Goal: Find specific page/section: Find specific page/section

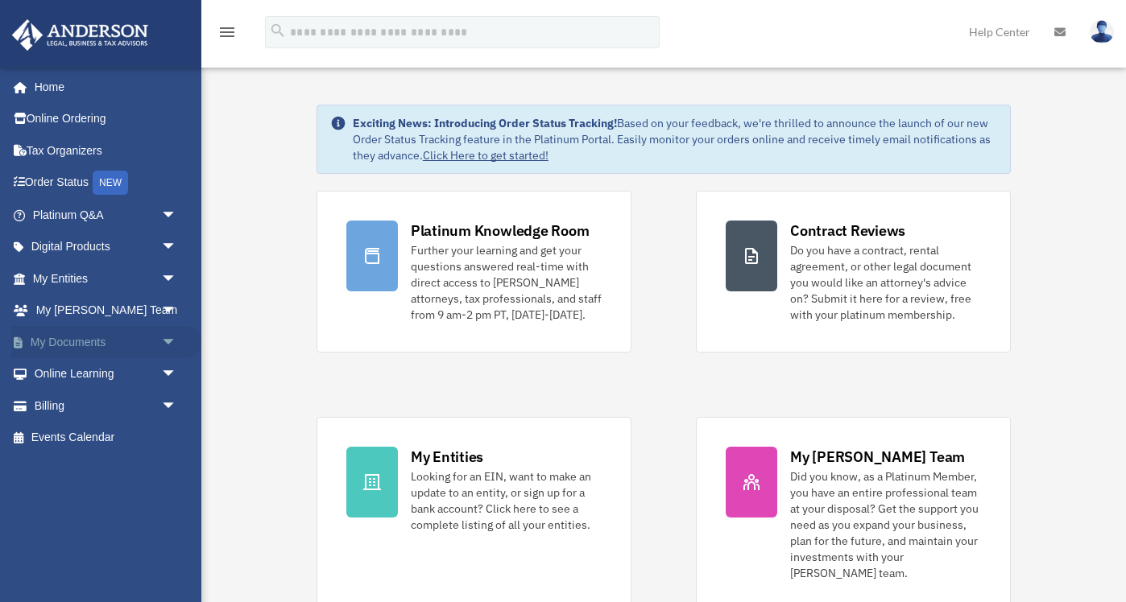
click at [168, 345] on span "arrow_drop_down" at bounding box center [177, 342] width 32 height 33
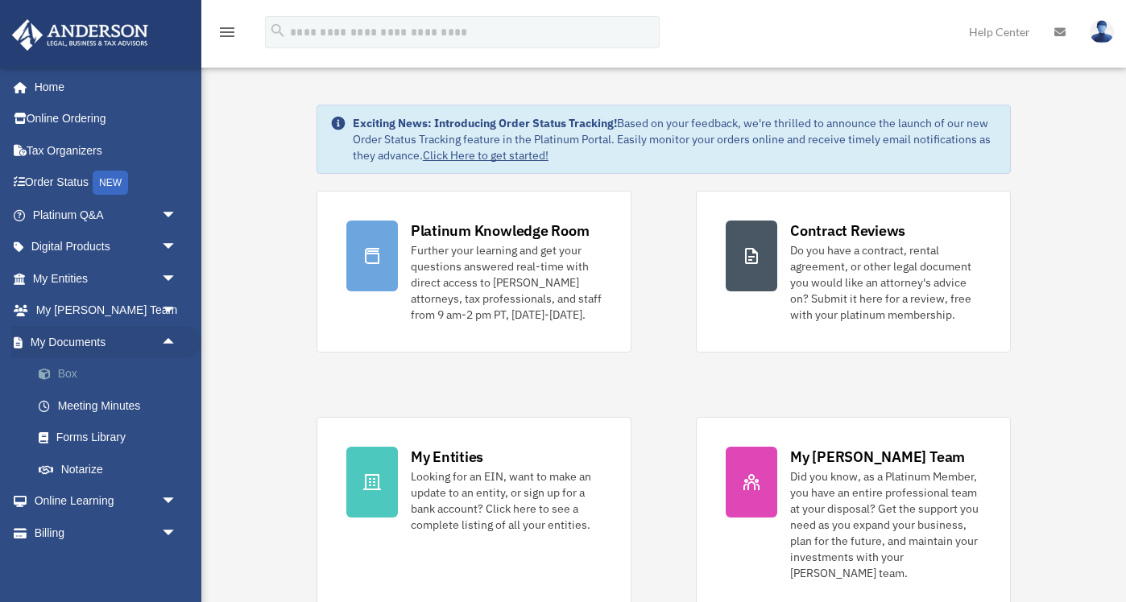
click at [68, 364] on link "Box" at bounding box center [112, 374] width 179 height 32
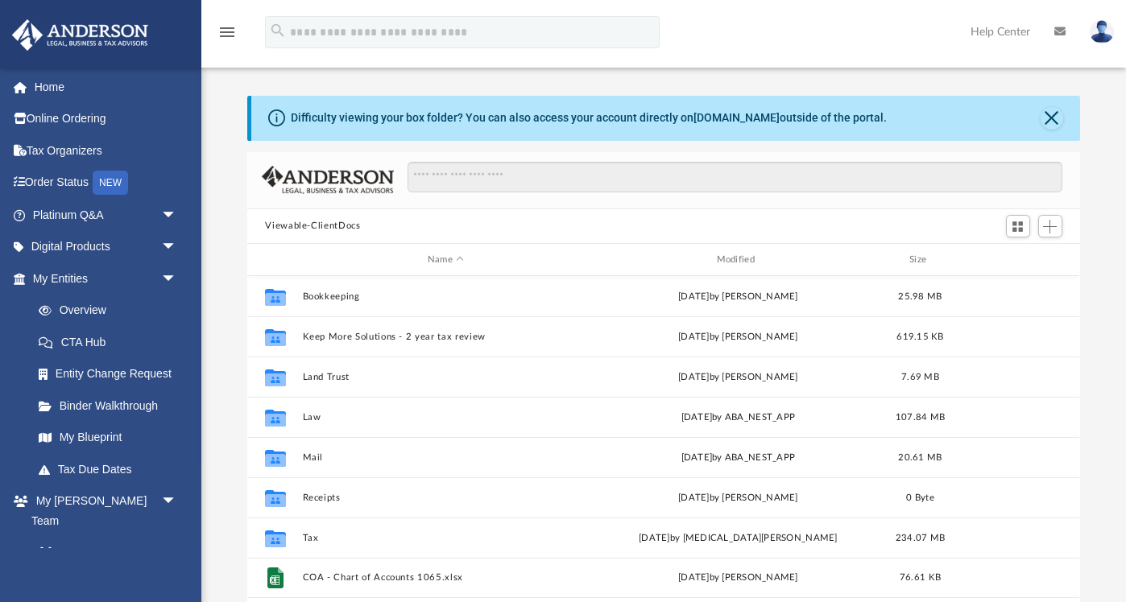
scroll to position [366, 832]
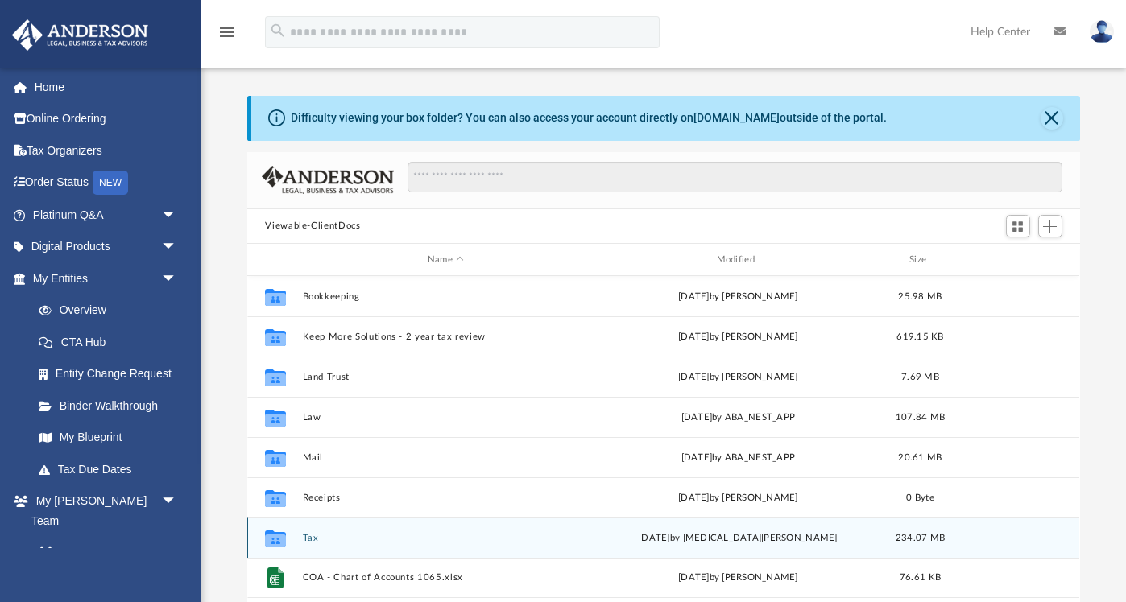
click at [306, 548] on div "Collaborated Folder Tax [DATE] by [MEDICAL_DATA][PERSON_NAME] 234.07 MB" at bounding box center [663, 538] width 832 height 40
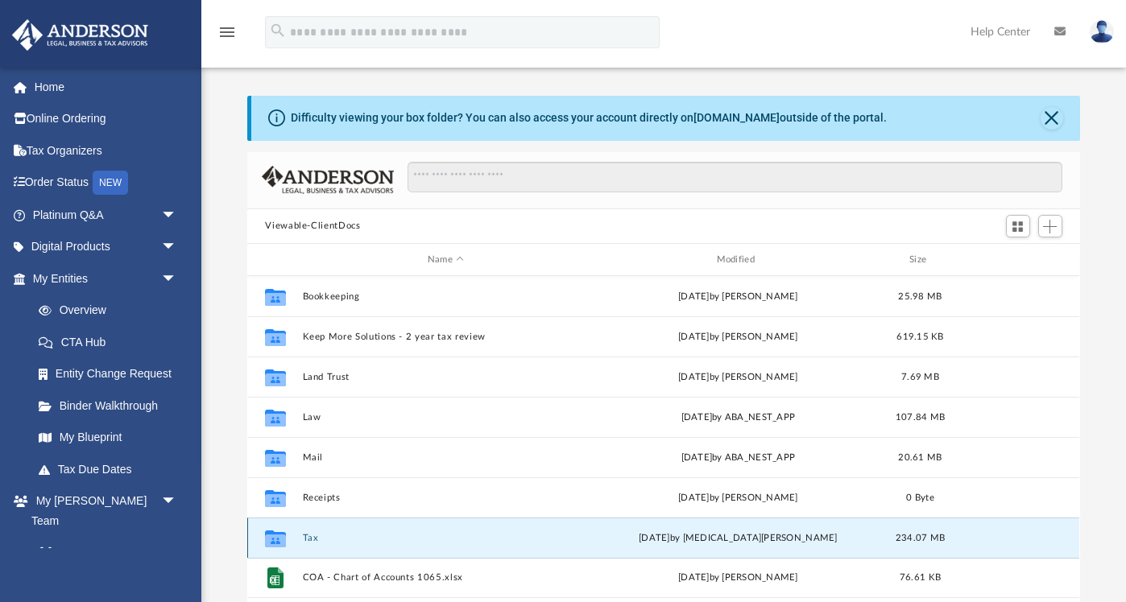
click at [310, 541] on button "Tax" at bounding box center [446, 538] width 286 height 10
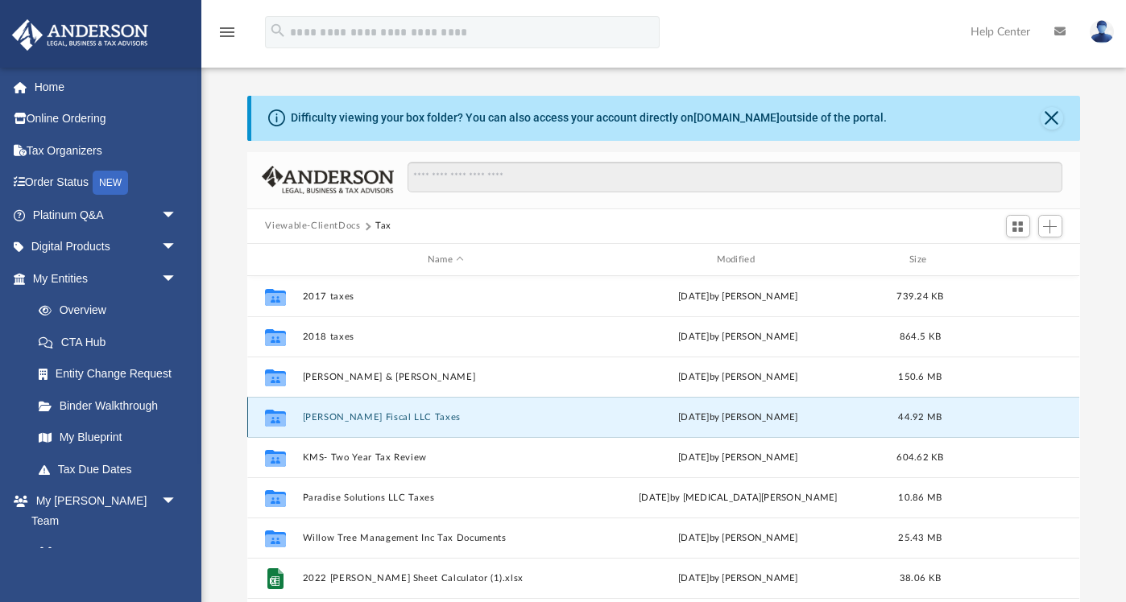
click at [357, 413] on button "[PERSON_NAME] Fiscal LLC Taxes" at bounding box center [446, 417] width 286 height 10
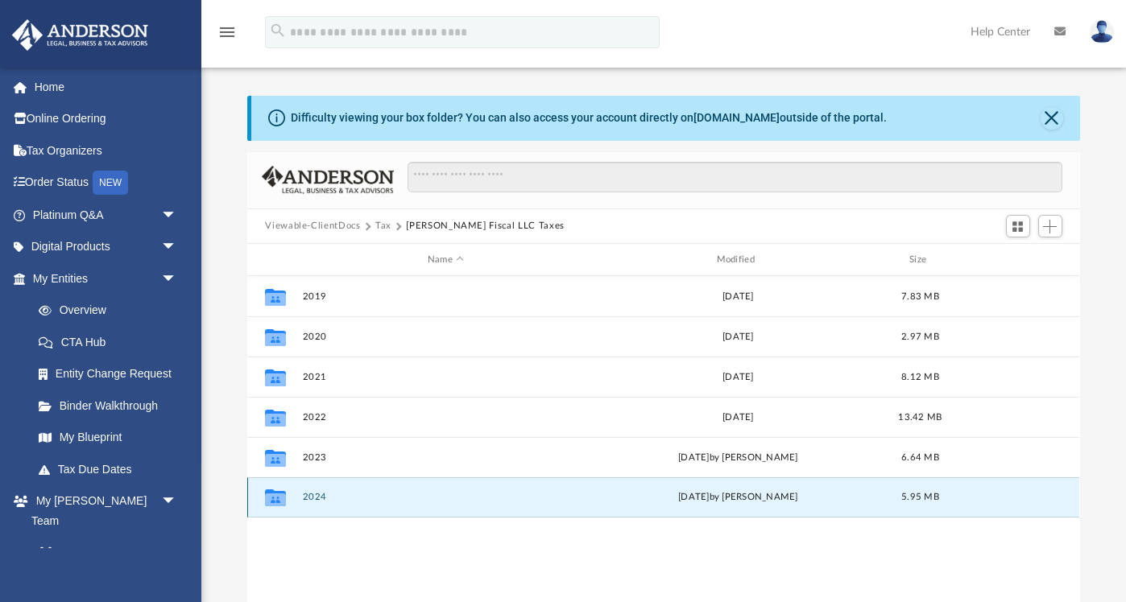
click at [312, 497] on button "2024" at bounding box center [446, 498] width 286 height 10
